Goal: Complete application form

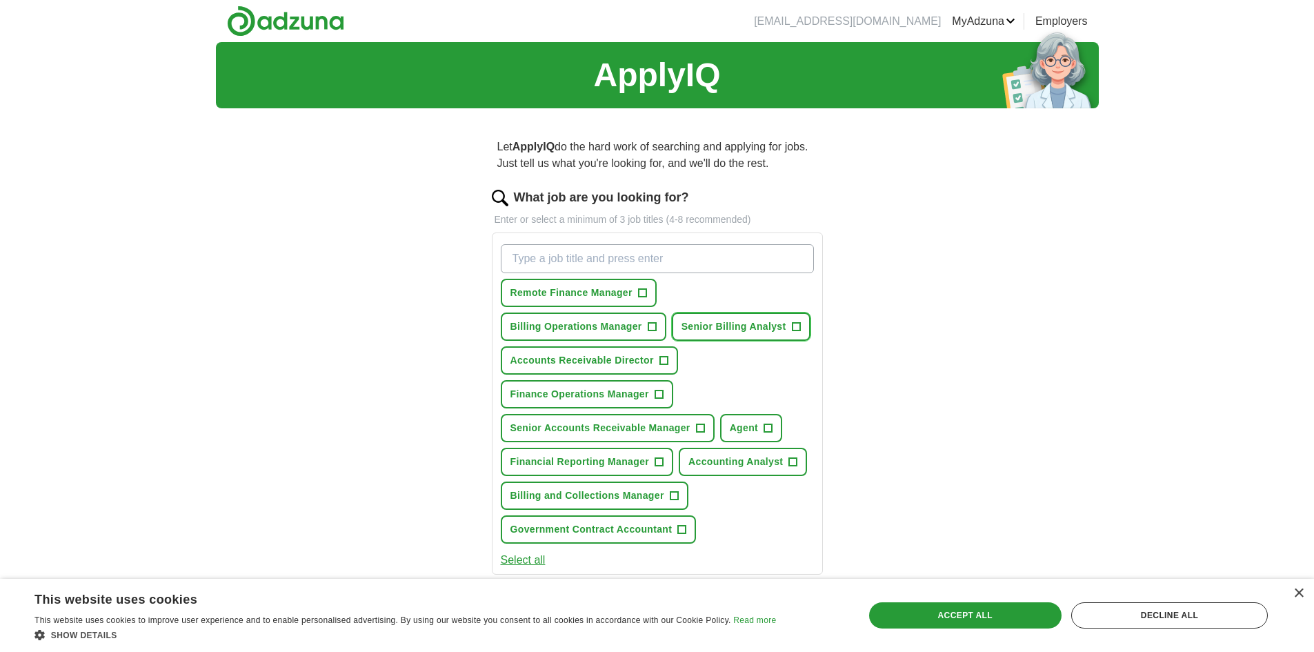
click at [798, 332] on span "+" at bounding box center [796, 327] width 8 height 11
click at [657, 326] on button "Billing Operations Manager +" at bounding box center [584, 327] width 166 height 28
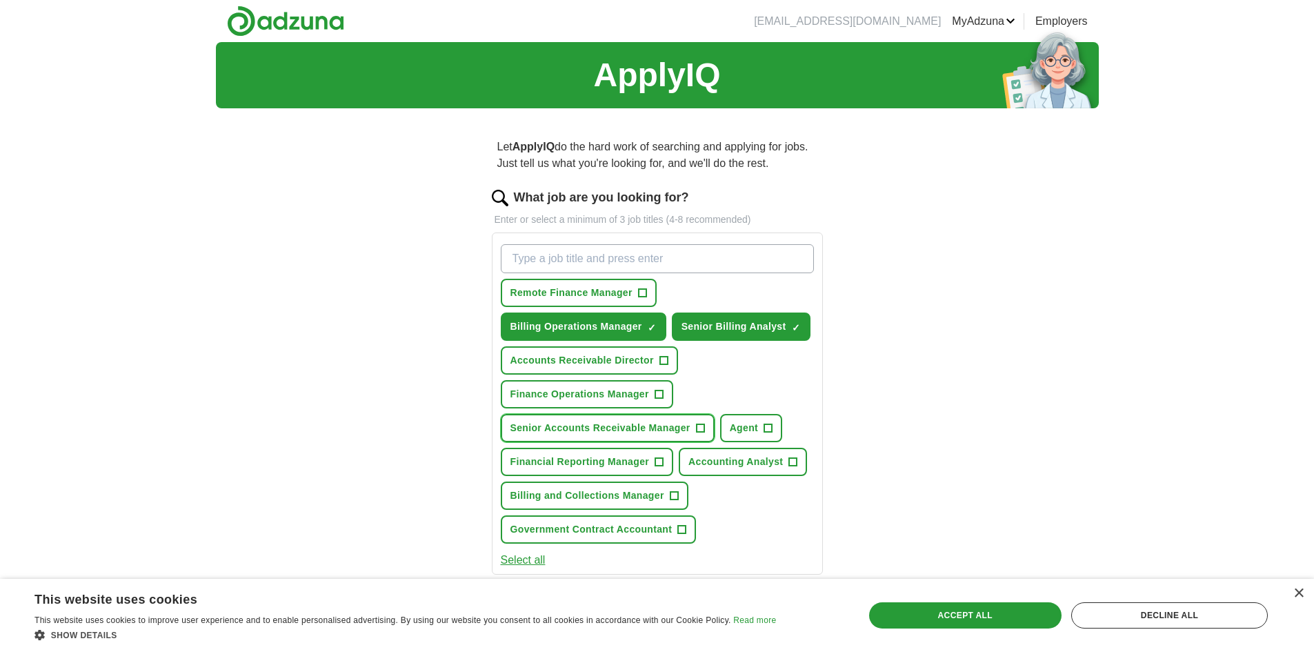
click at [706, 427] on button "Senior Accounts Receivable Manager +" at bounding box center [608, 428] width 214 height 28
click at [680, 497] on button "Billing and Collections Manager +" at bounding box center [595, 496] width 188 height 28
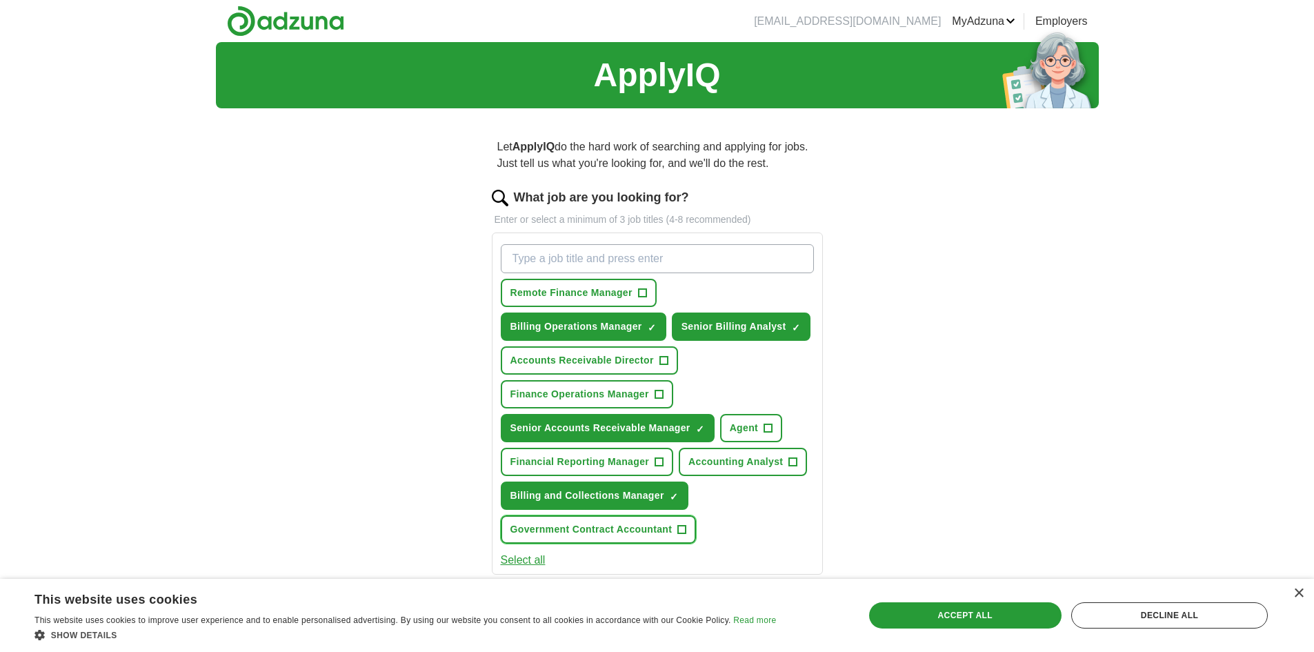
click at [688, 531] on button "Government Contract Accountant +" at bounding box center [599, 529] width 196 height 28
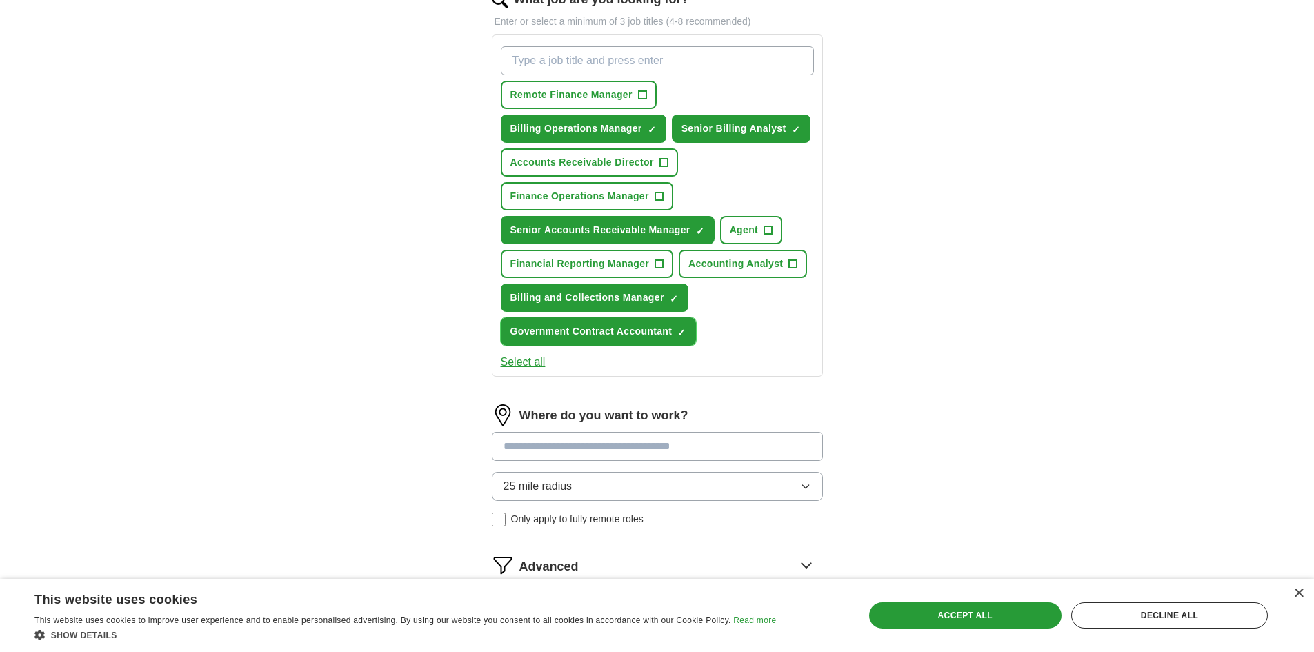
scroll to position [207, 0]
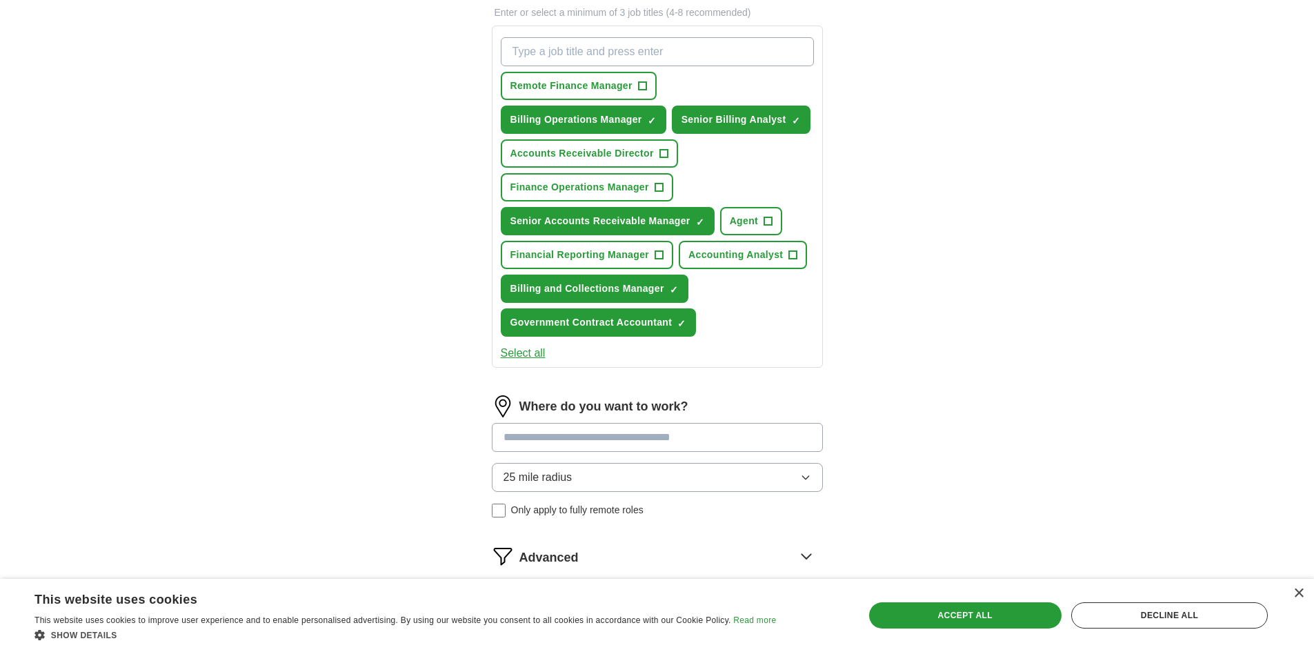
click at [627, 428] on input at bounding box center [657, 437] width 331 height 29
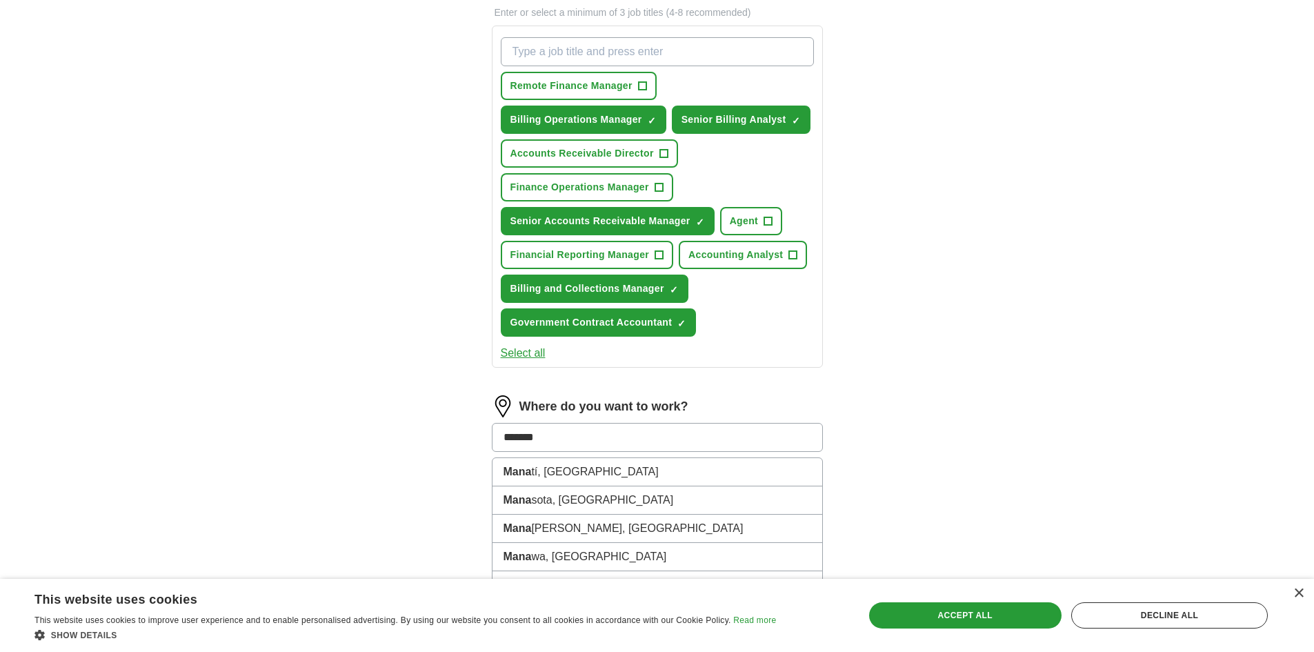
type input "********"
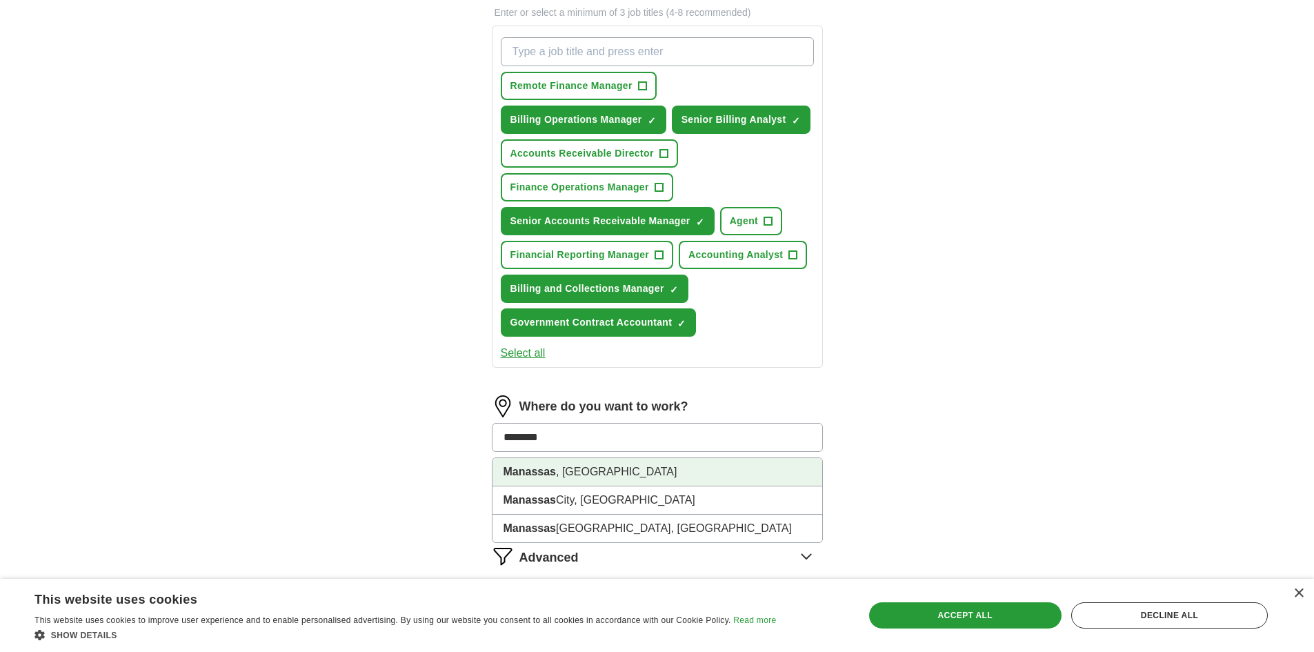
click at [593, 481] on li "[GEOGRAPHIC_DATA] , [GEOGRAPHIC_DATA]" at bounding box center [658, 472] width 330 height 28
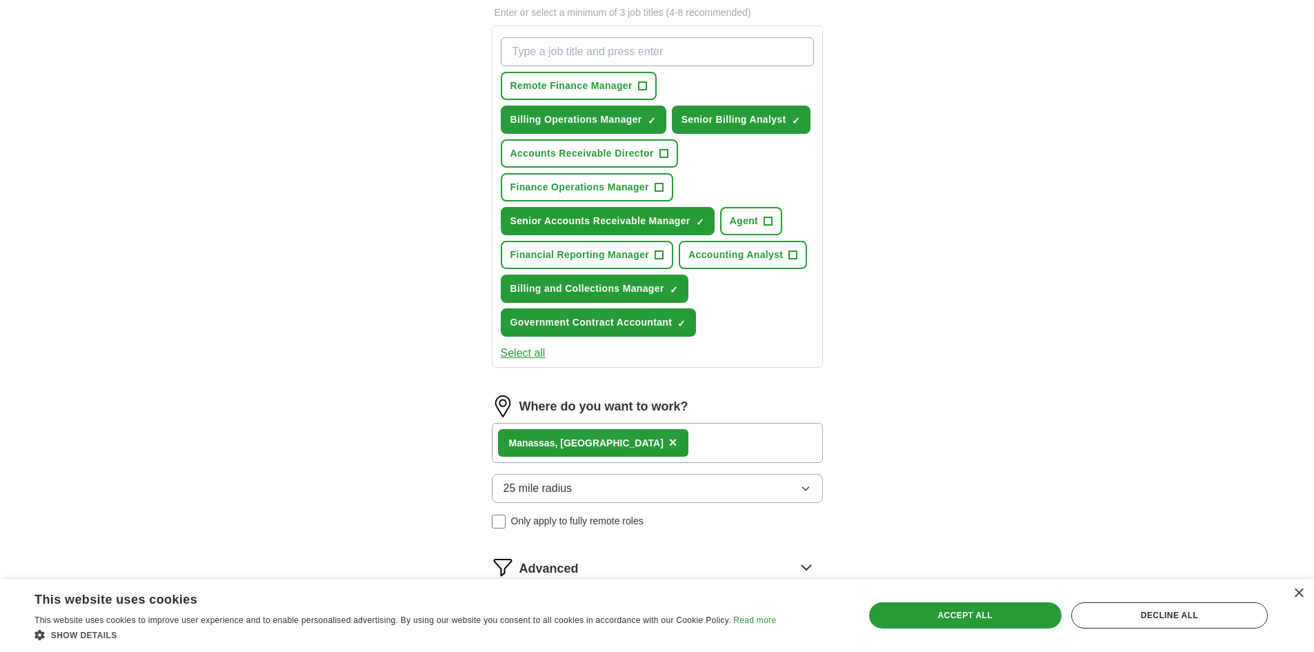
click at [592, 491] on button "25 mile radius" at bounding box center [657, 488] width 331 height 29
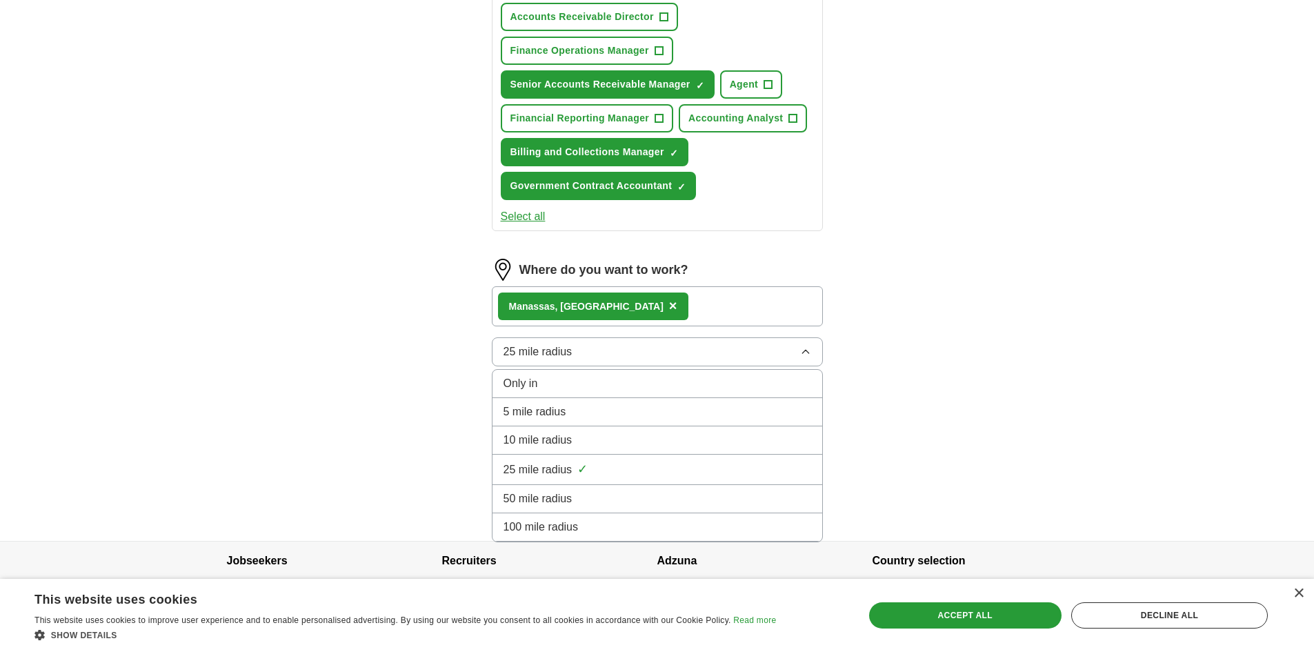
scroll to position [345, 0]
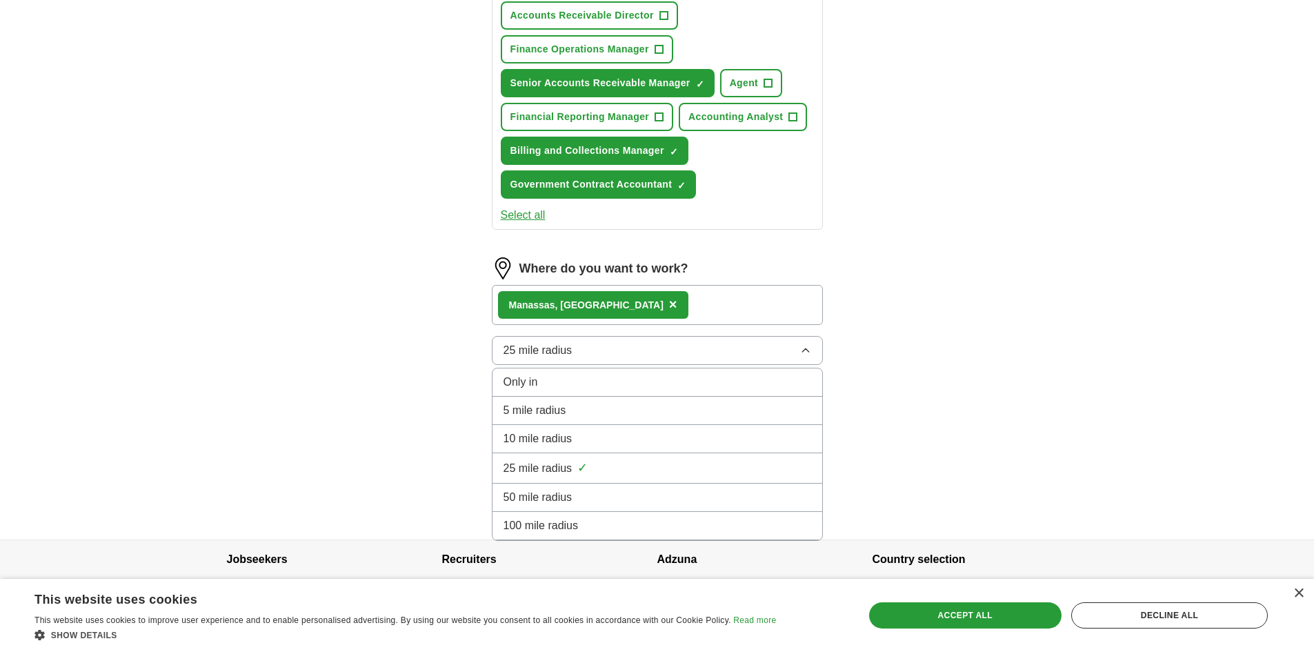
click at [558, 467] on span "25 mile radius" at bounding box center [538, 468] width 69 height 17
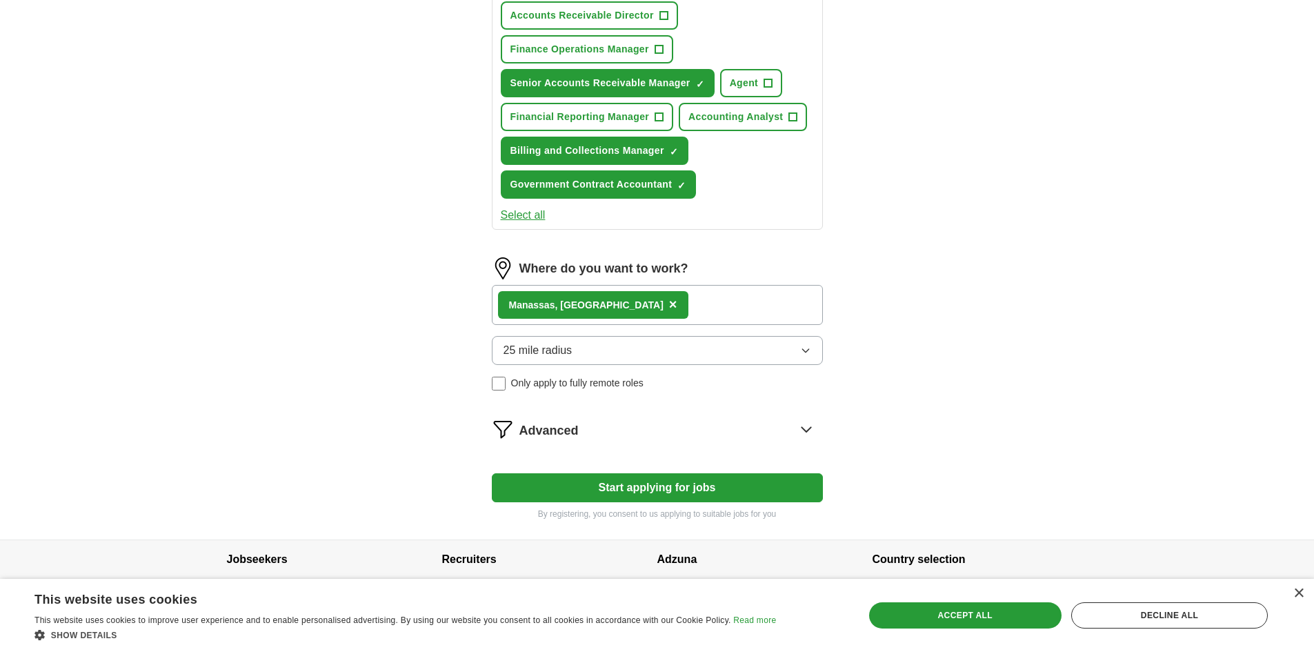
click at [705, 493] on button "Start applying for jobs" at bounding box center [657, 487] width 331 height 29
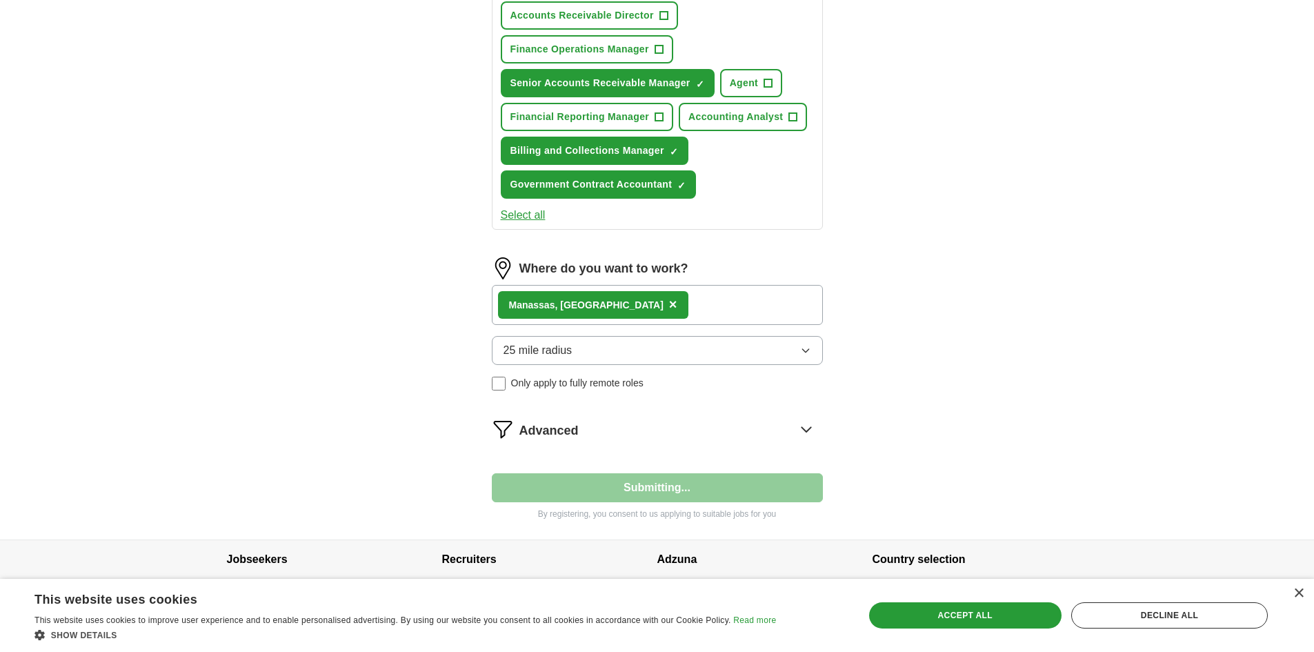
select select "**"
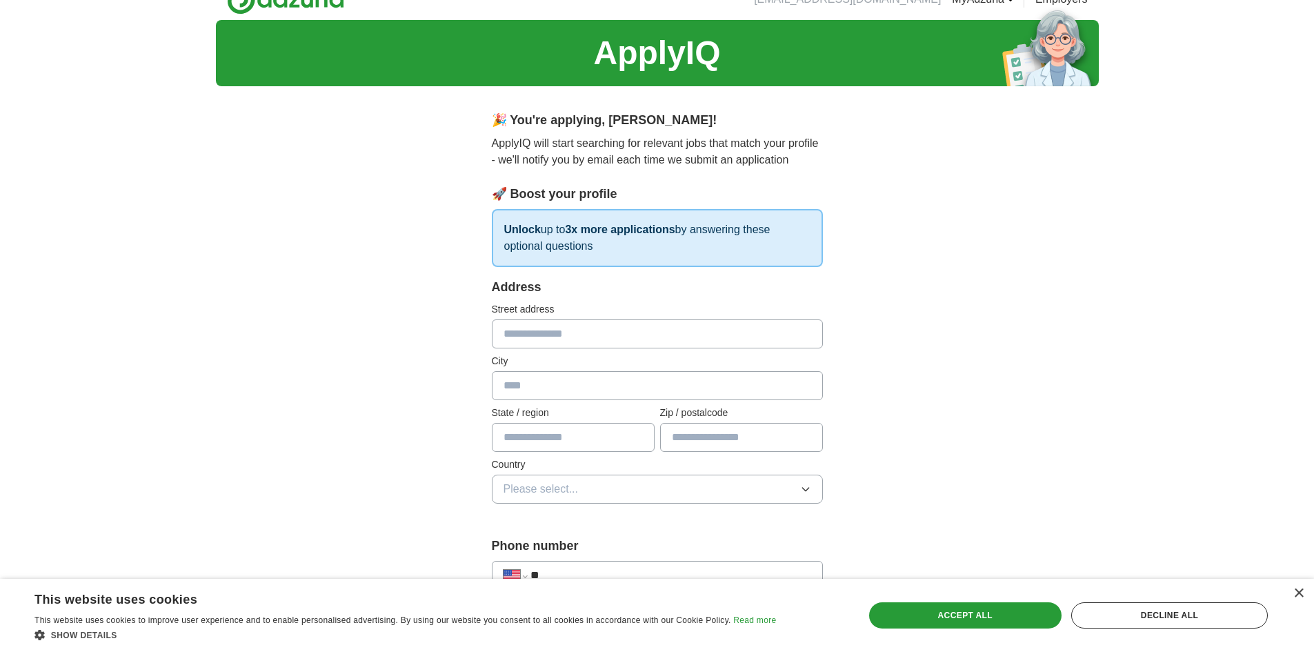
scroll to position [0, 0]
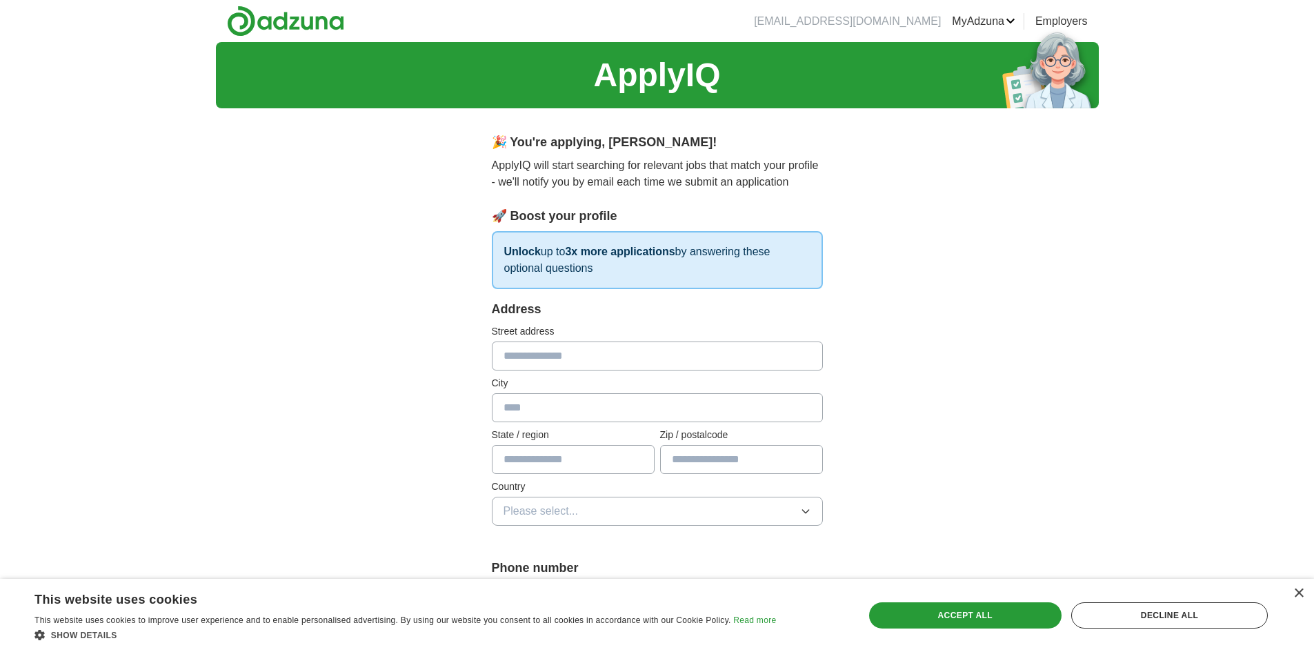
click at [631, 355] on input "text" at bounding box center [657, 356] width 331 height 29
type input "**********"
type input "**"
type input "*****"
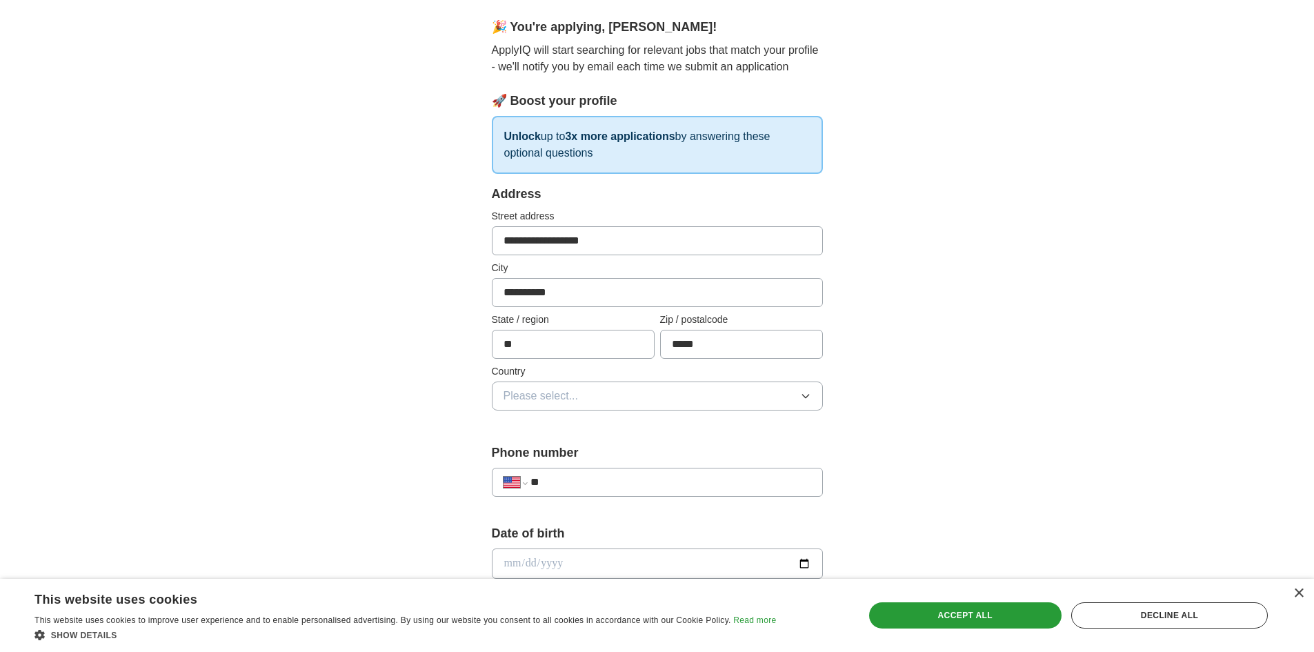
scroll to position [138, 0]
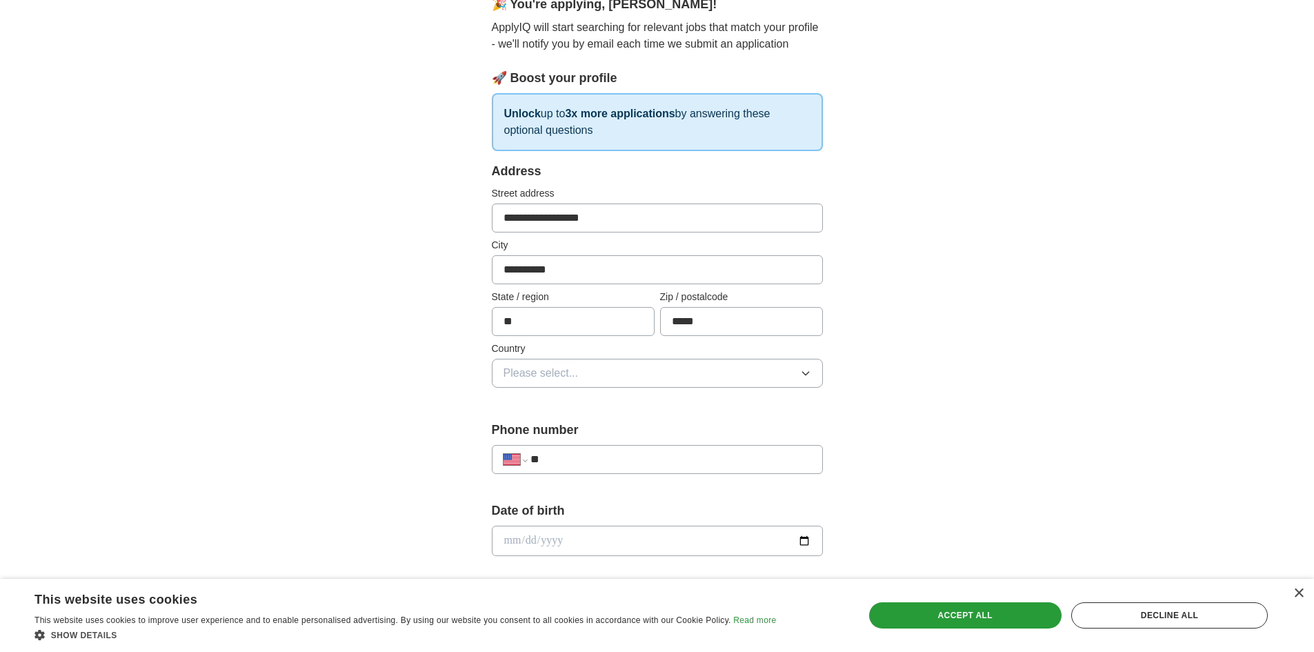
click at [642, 366] on button "Please select..." at bounding box center [657, 373] width 331 height 29
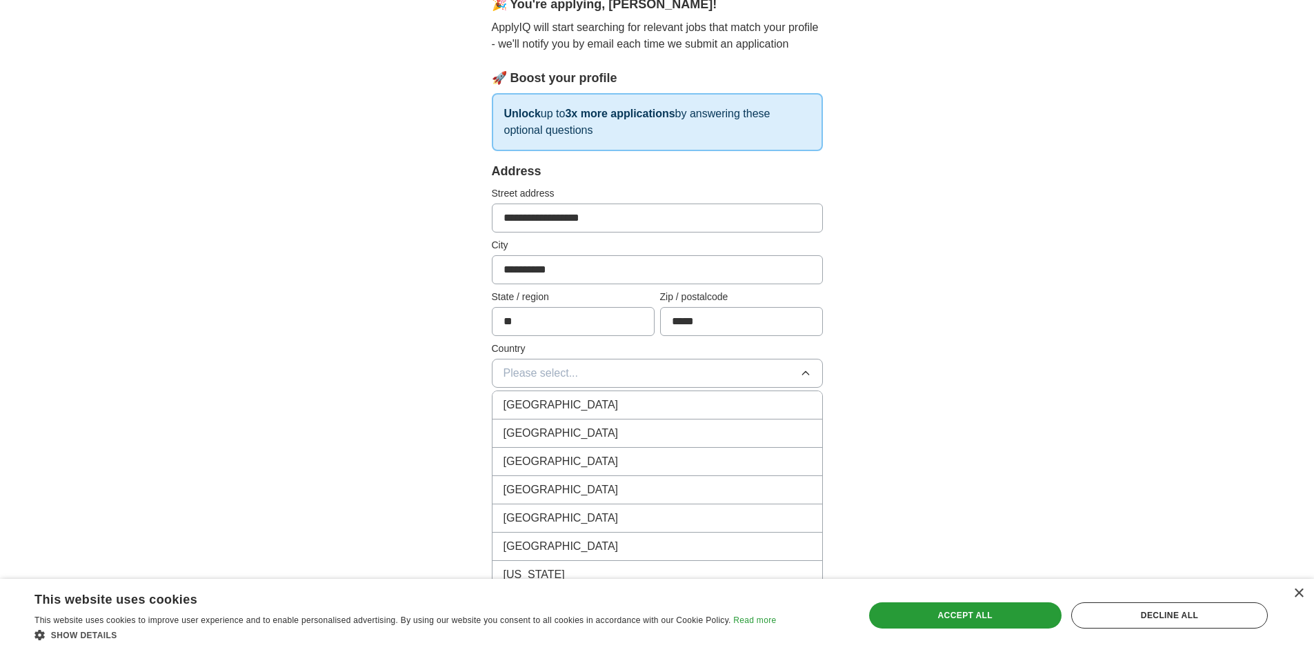
click at [598, 439] on div "[GEOGRAPHIC_DATA]" at bounding box center [658, 433] width 308 height 17
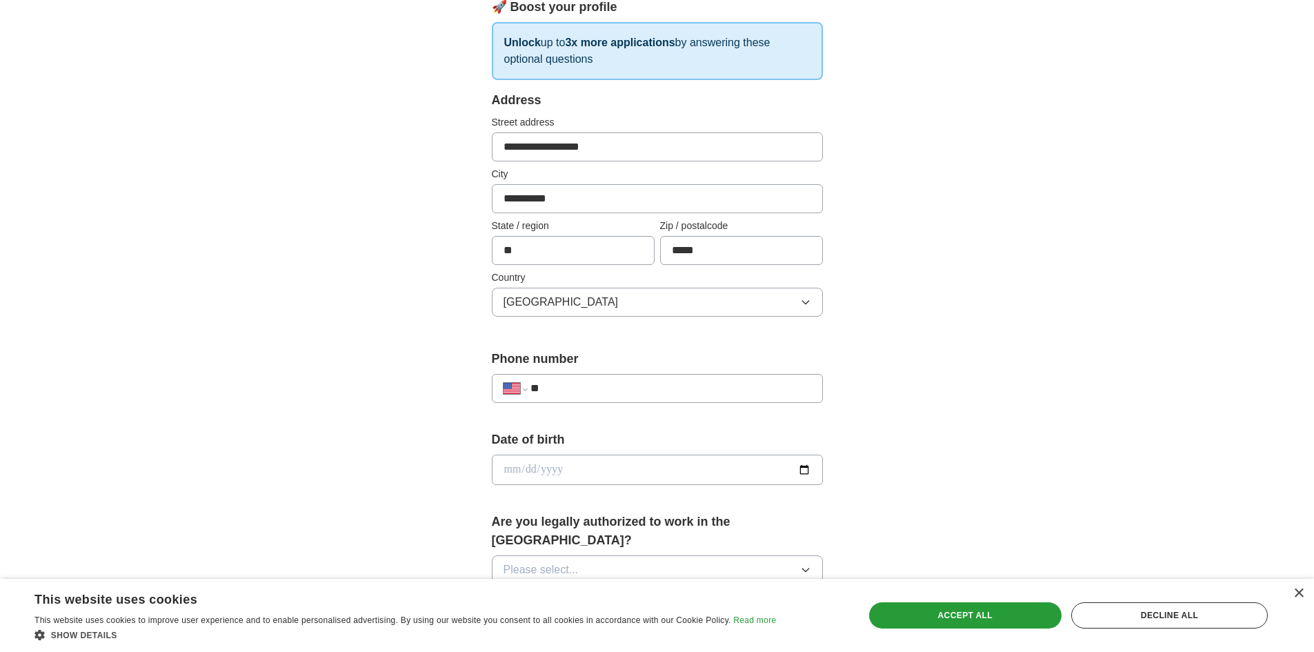
scroll to position [276, 0]
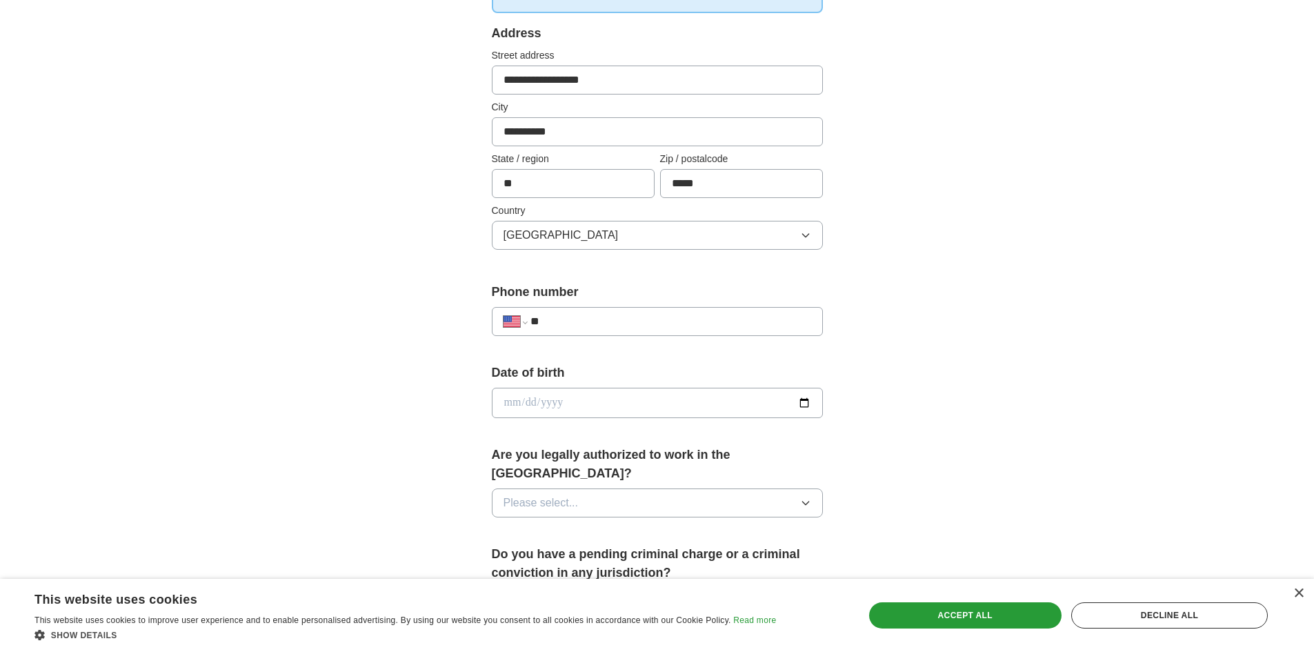
click at [602, 319] on input "**" at bounding box center [671, 321] width 280 height 17
type input "**********"
click at [575, 411] on input "date" at bounding box center [657, 403] width 331 height 30
type input "**********"
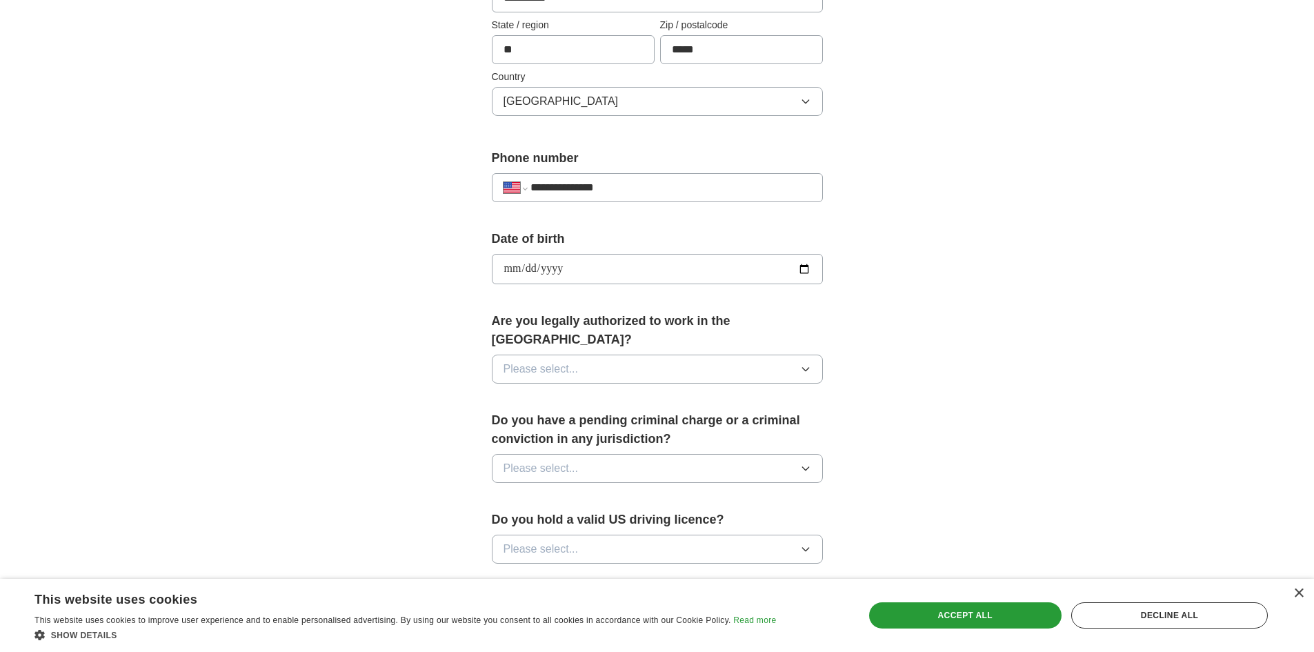
scroll to position [414, 0]
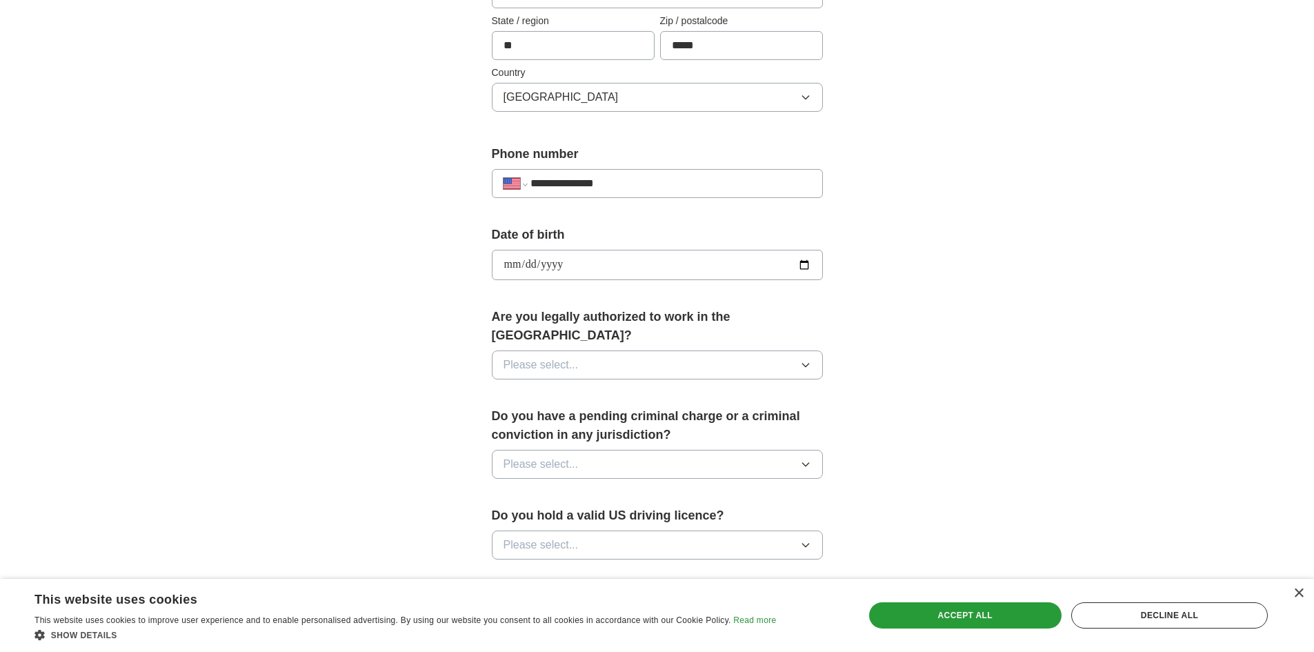
click at [624, 350] on button "Please select..." at bounding box center [657, 364] width 331 height 29
click at [589, 388] on div "Yes" at bounding box center [658, 396] width 308 height 17
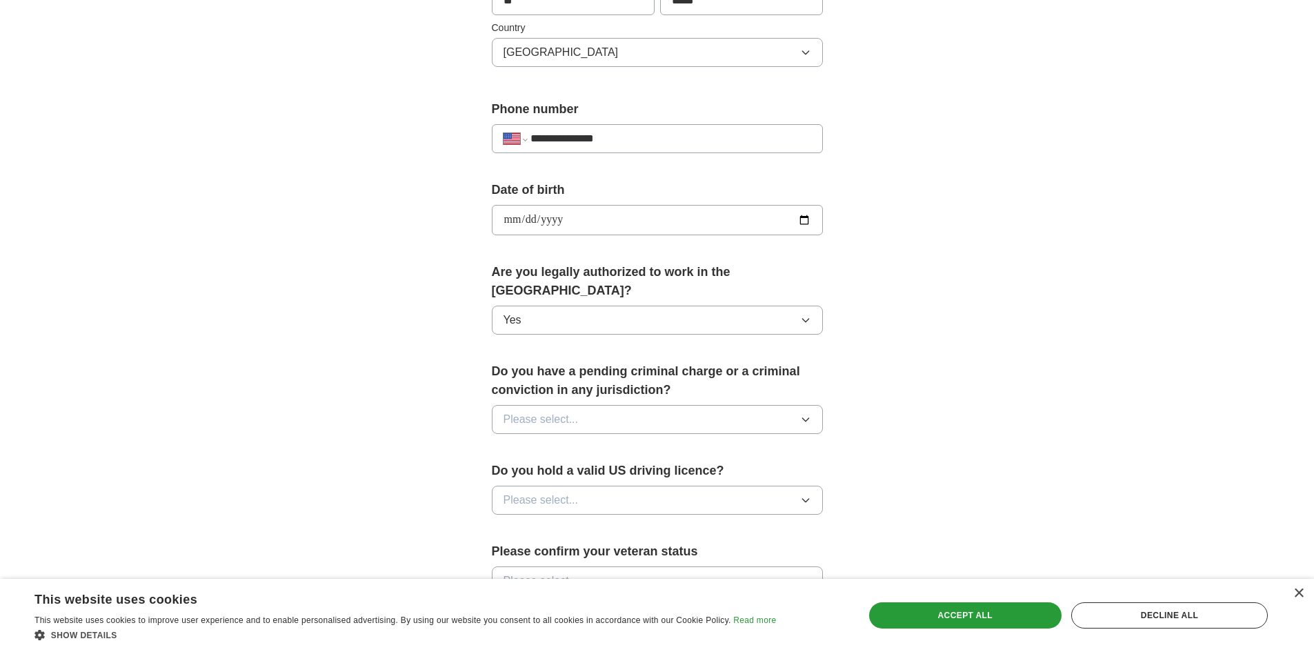
scroll to position [483, 0]
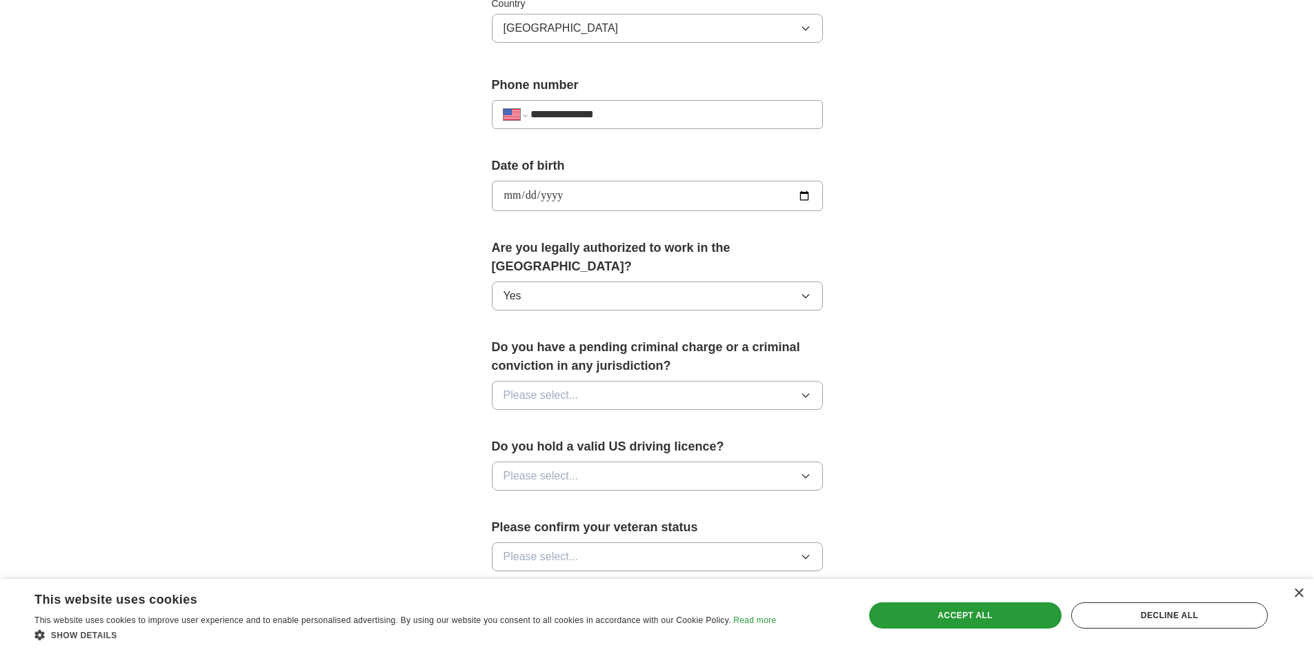
click at [584, 381] on button "Please select..." at bounding box center [657, 395] width 331 height 29
click at [572, 447] on div "No" at bounding box center [658, 455] width 308 height 17
click at [618, 462] on button "Please select..." at bounding box center [657, 476] width 331 height 29
click at [586, 500] on div "Yes" at bounding box center [658, 508] width 308 height 17
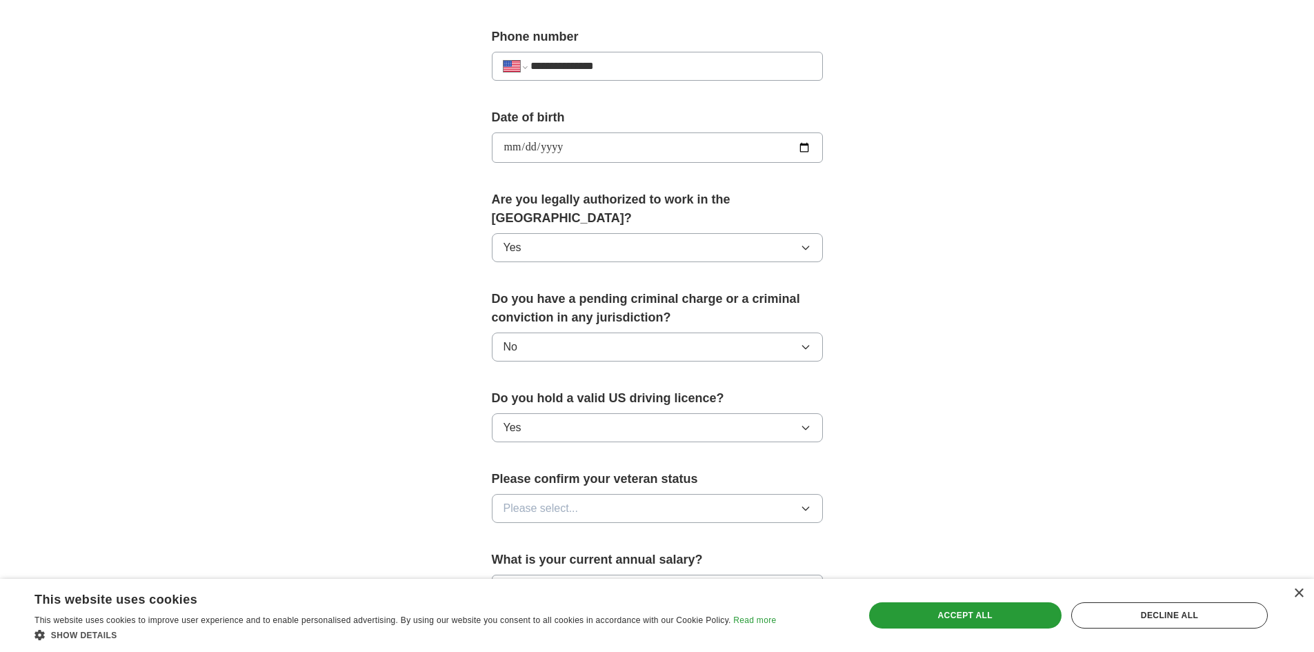
scroll to position [621, 0]
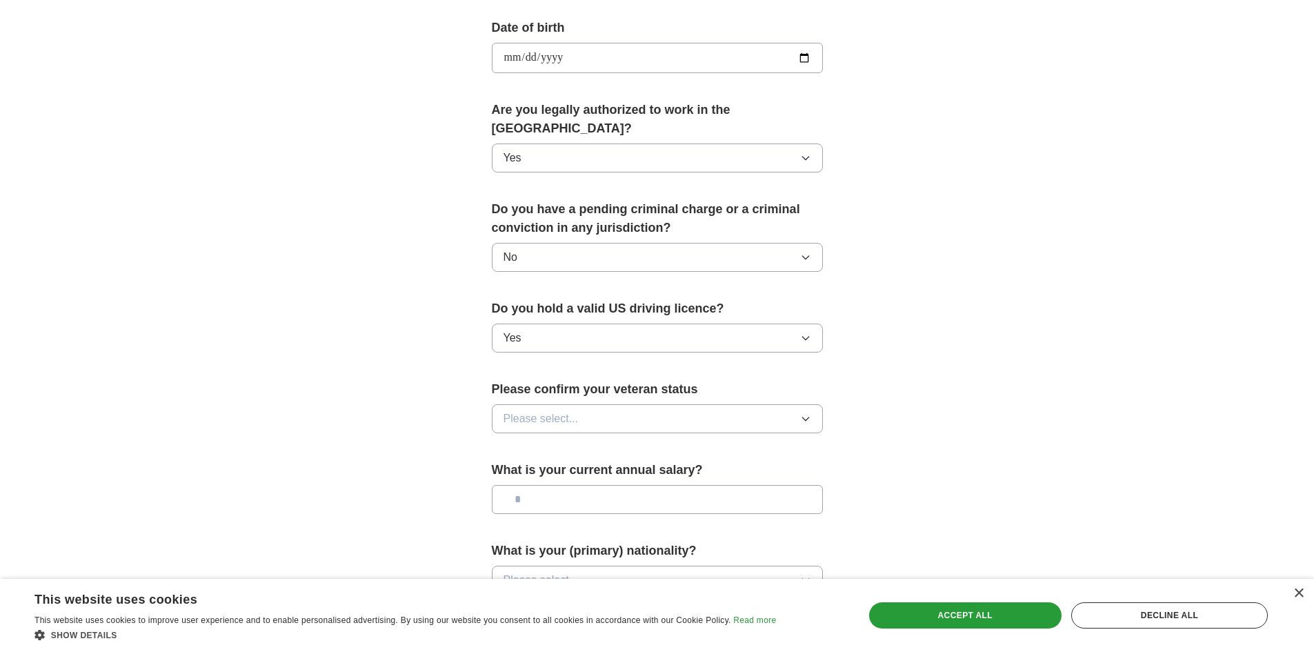
click at [542, 411] on span "Please select..." at bounding box center [541, 419] width 75 height 17
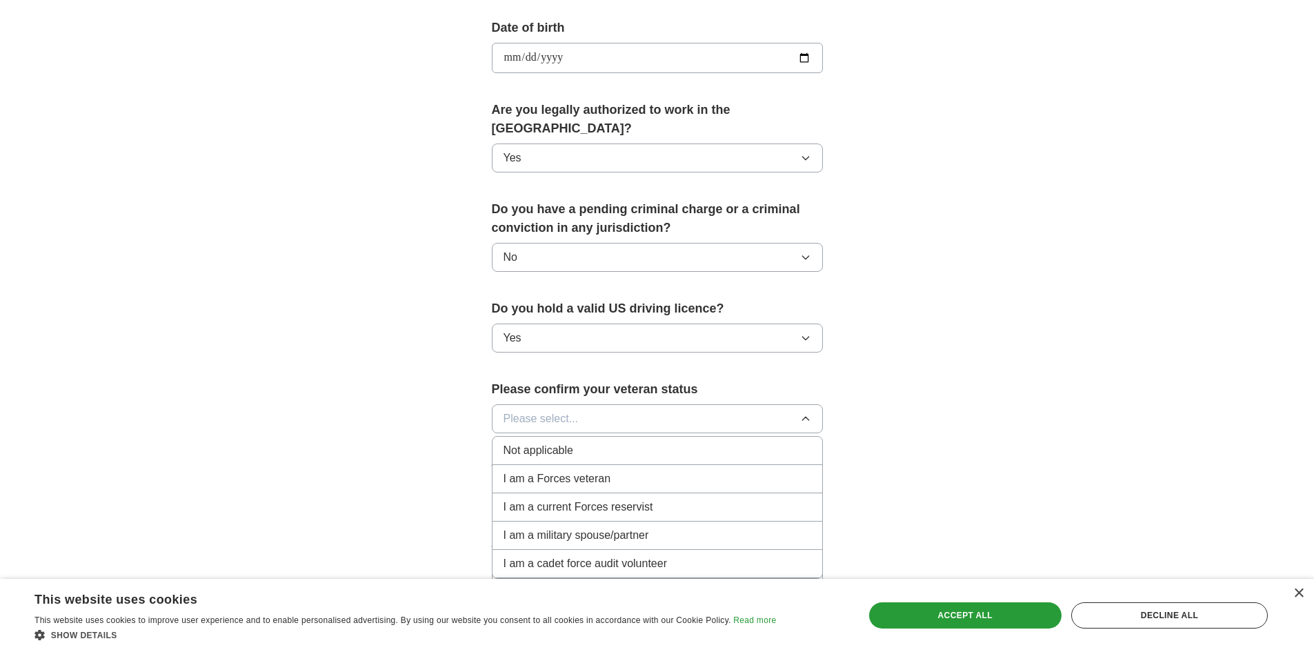
click at [584, 442] on div "Not applicable" at bounding box center [658, 450] width 308 height 17
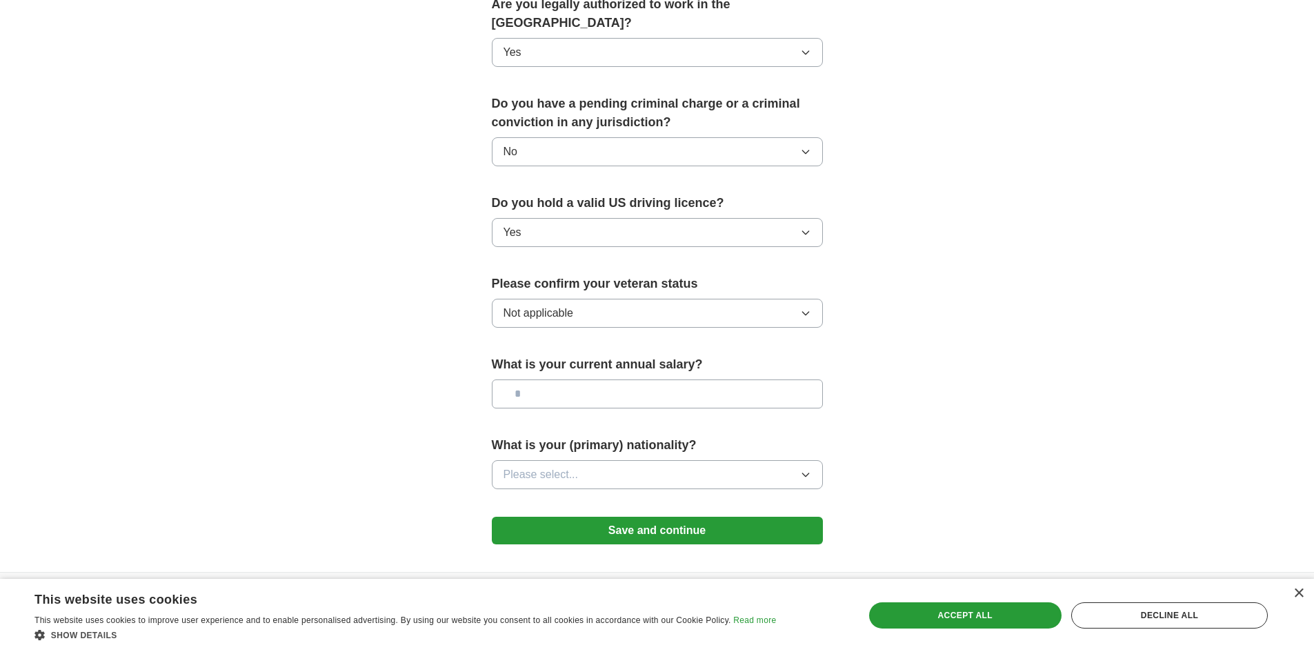
scroll to position [759, 0]
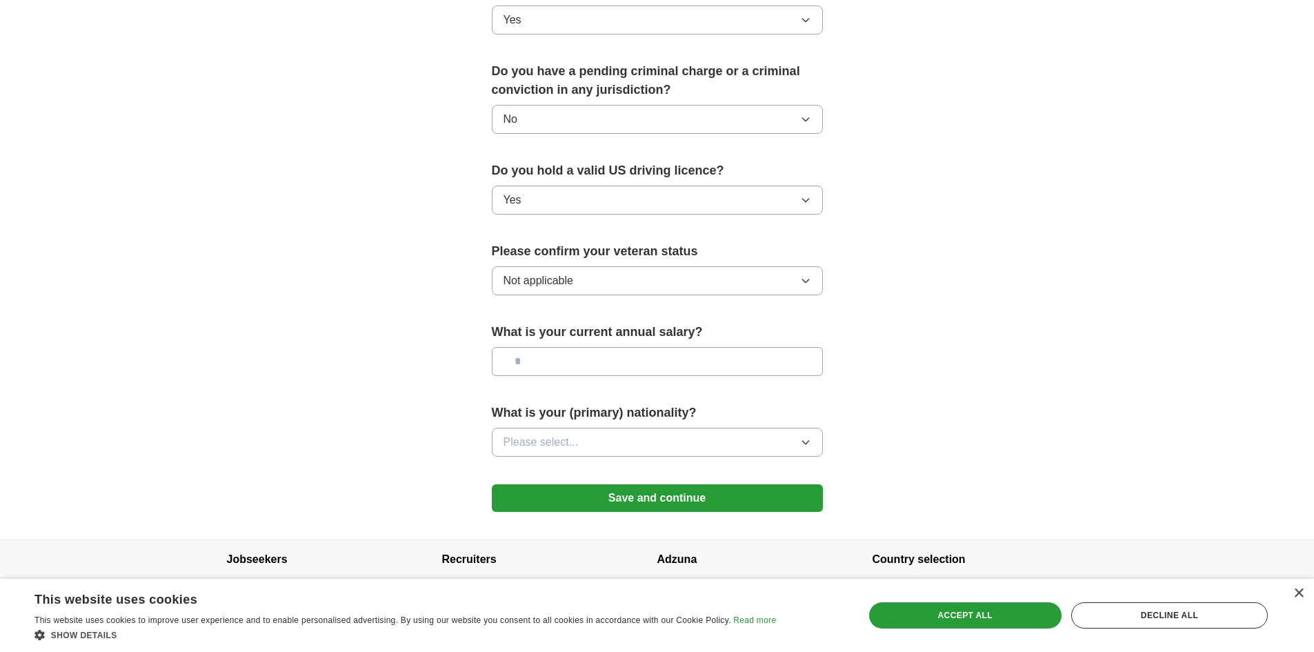
click at [591, 347] on input "text" at bounding box center [657, 361] width 331 height 29
click at [593, 430] on button "Please select..." at bounding box center [657, 442] width 331 height 29
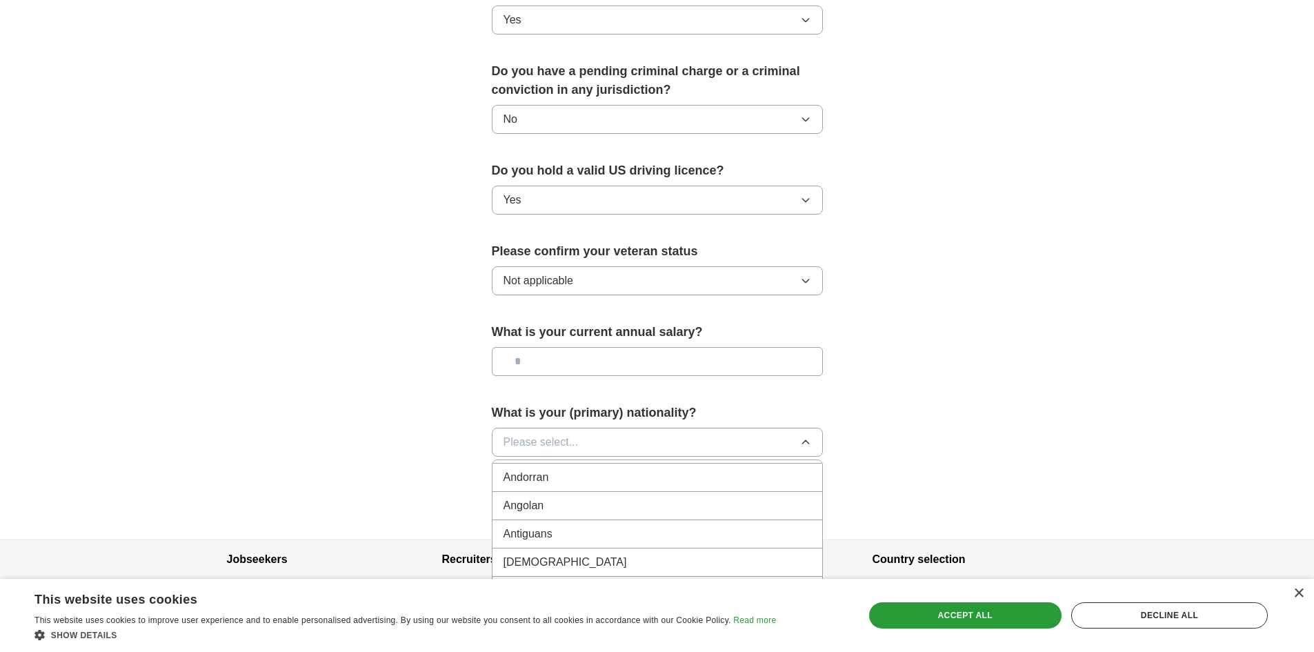
scroll to position [0, 0]
click at [580, 466] on div "American" at bounding box center [658, 474] width 308 height 17
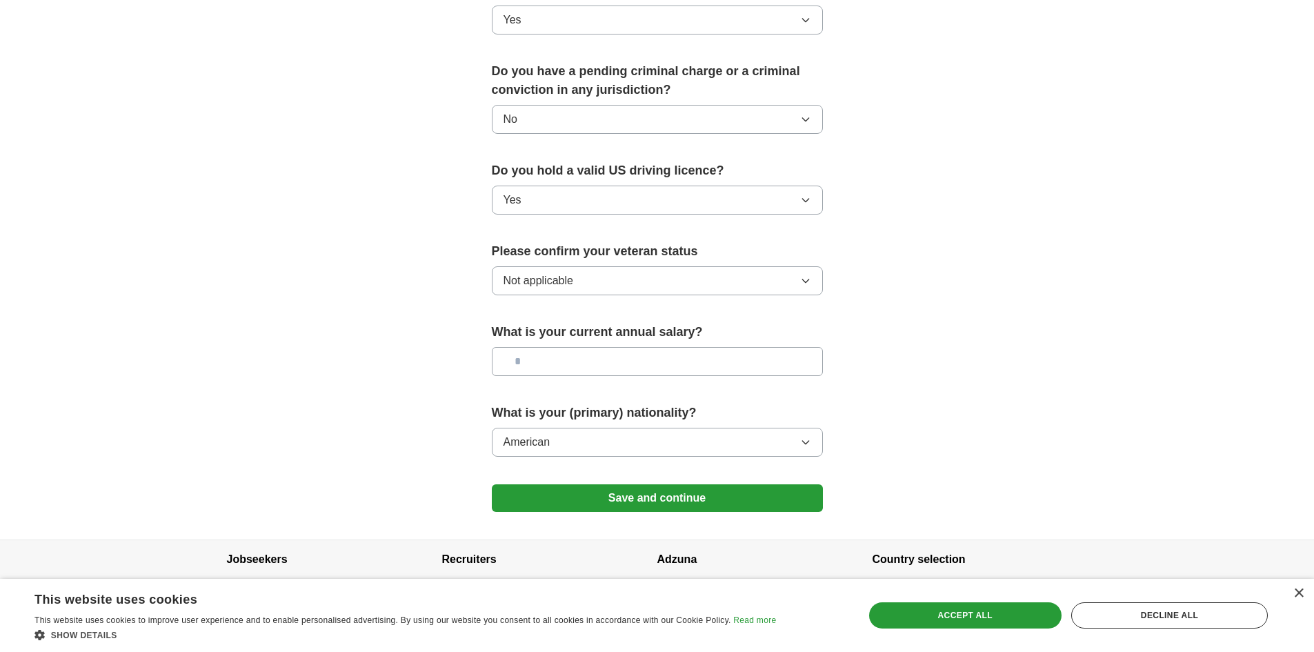
click at [582, 487] on button "Save and continue" at bounding box center [657, 498] width 331 height 28
